Goal: Task Accomplishment & Management: Use online tool/utility

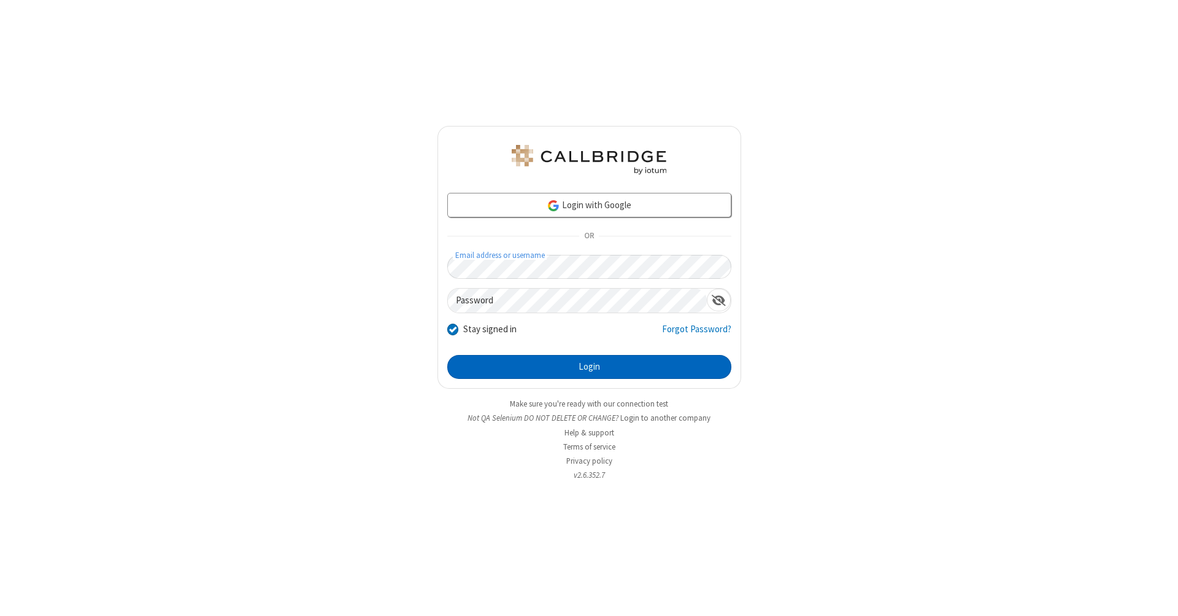
click at [589, 367] on button "Login" at bounding box center [589, 367] width 284 height 25
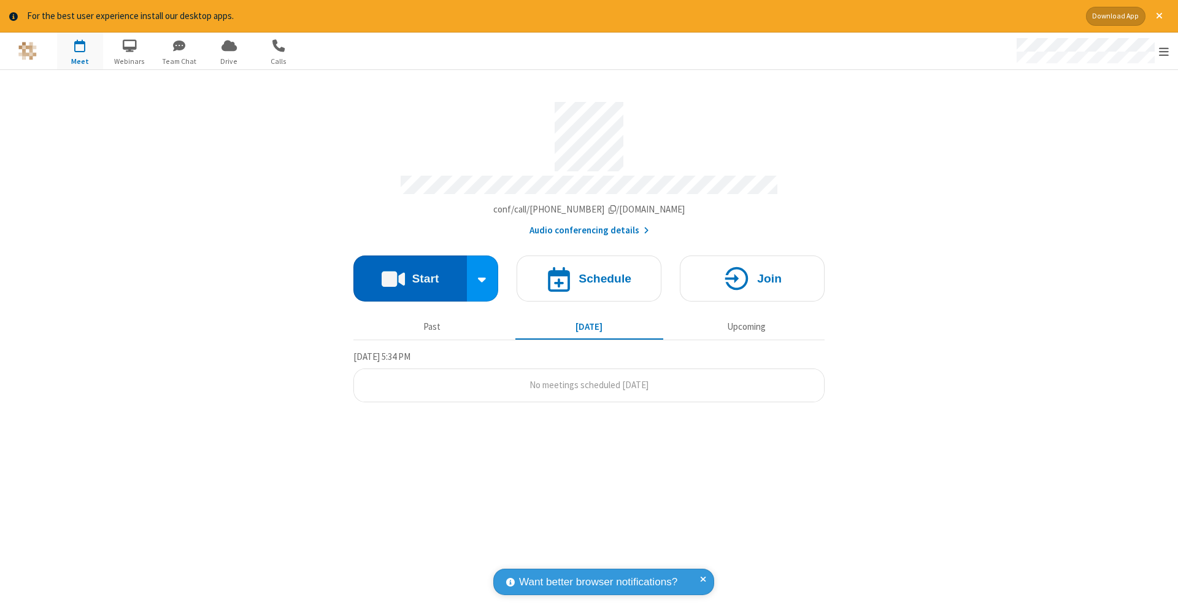
click at [410, 272] on button "Start" at bounding box center [410, 278] width 114 height 46
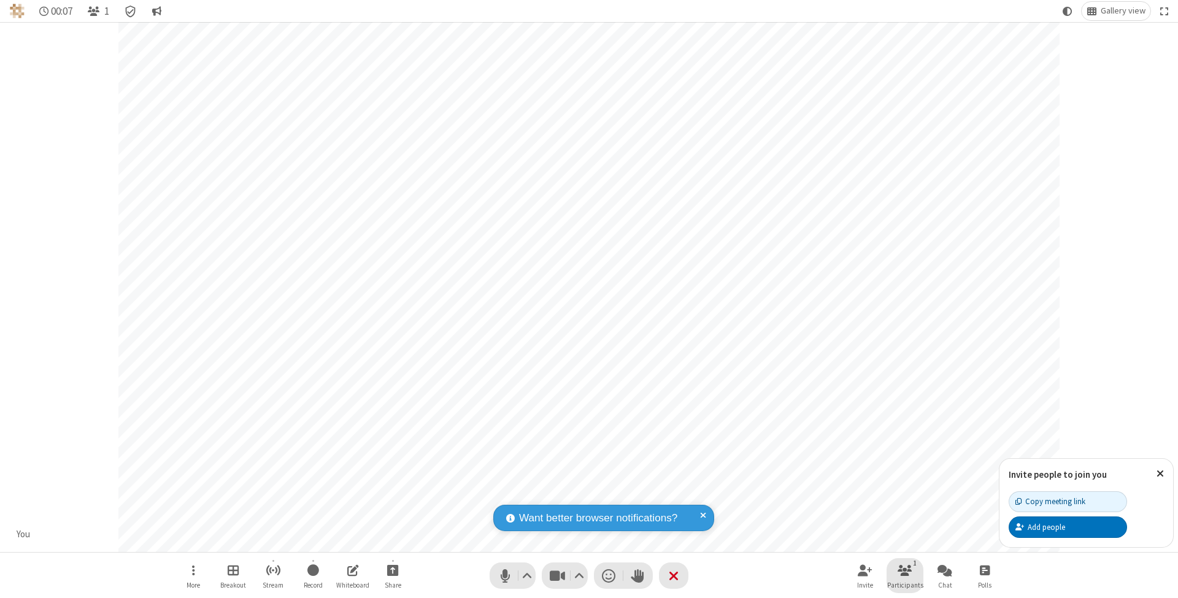
click at [905, 585] on span "Participants" at bounding box center [905, 585] width 36 height 7
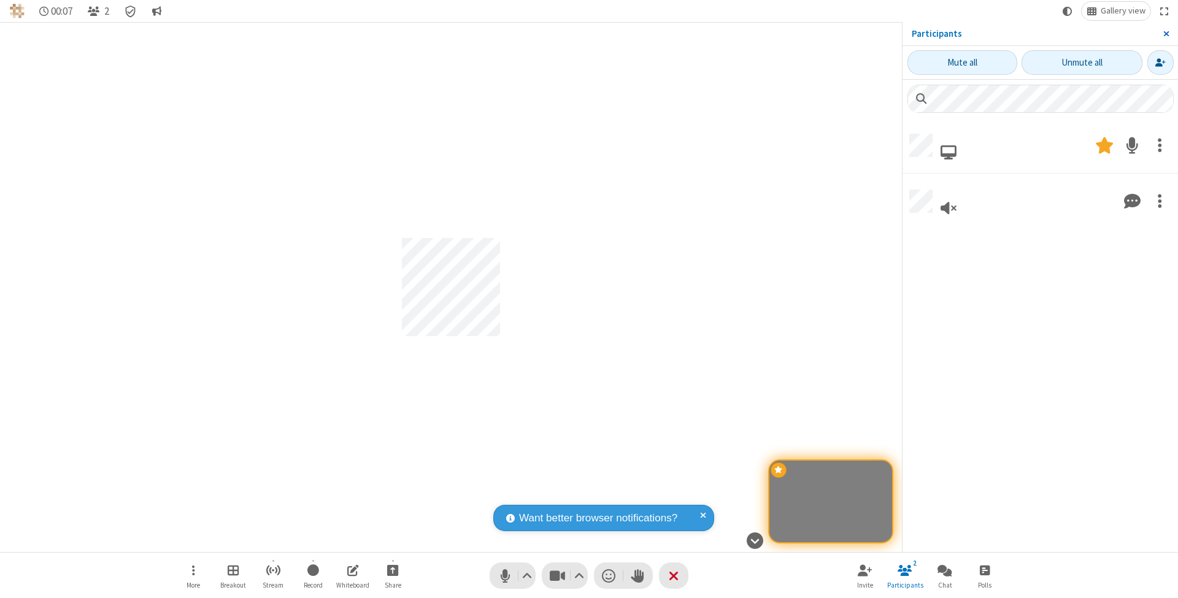
click at [1166, 33] on span "Close sidebar" at bounding box center [1167, 34] width 6 height 10
